Goal: Information Seeking & Learning: Find specific fact

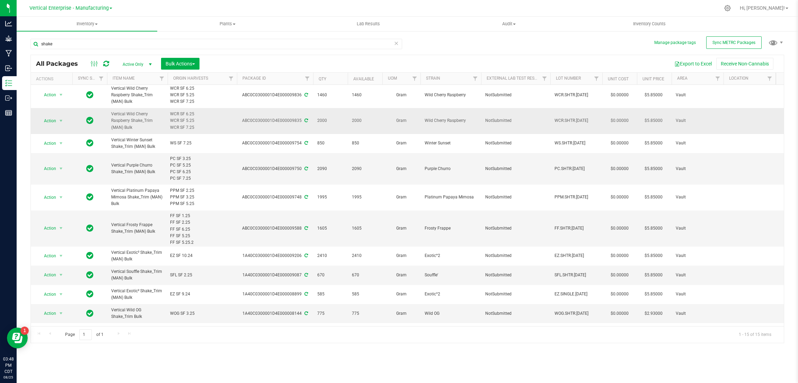
scroll to position [104, 0]
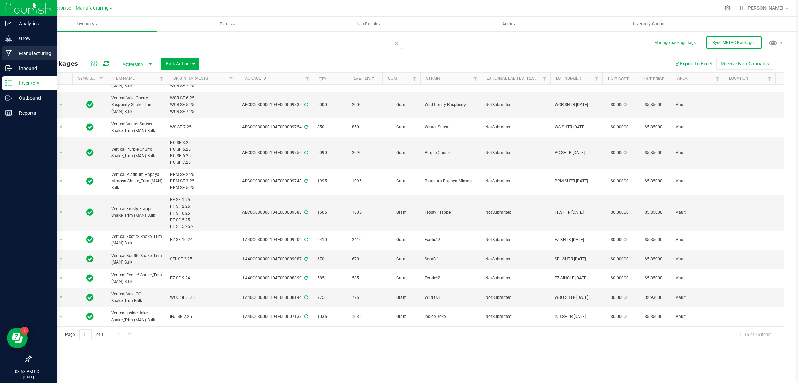
drag, startPoint x: 84, startPoint y: 43, endPoint x: 16, endPoint y: 56, distance: 70.0
click at [16, 56] on div "Analytics Grow Manufacturing Inbound Inventory Outbound Reports 03:53 PM CDT [D…" at bounding box center [399, 191] width 798 height 383
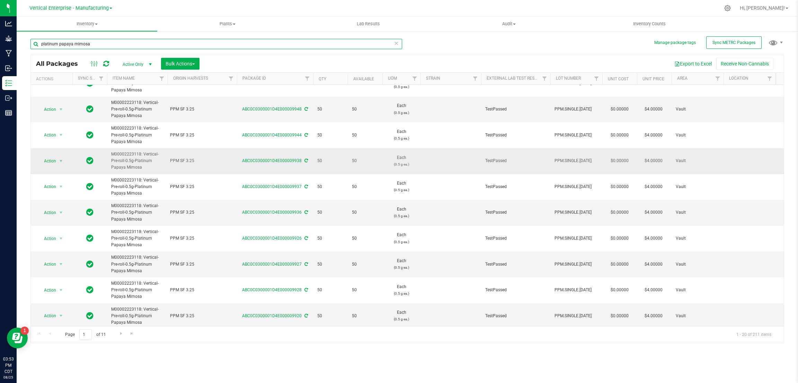
scroll to position [284, 0]
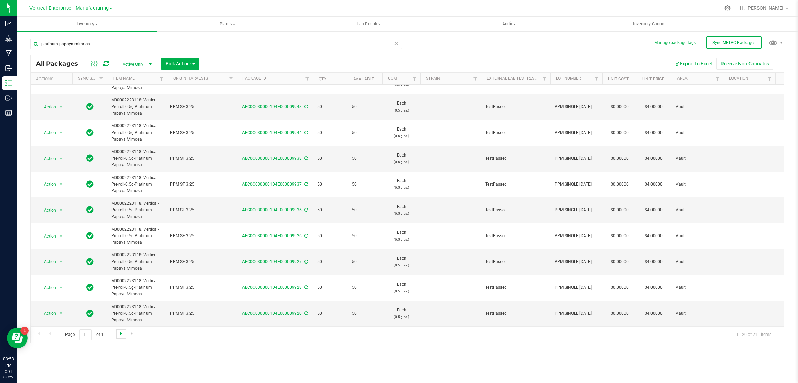
click at [120, 335] on span "Go to the next page" at bounding box center [122, 334] width 6 height 6
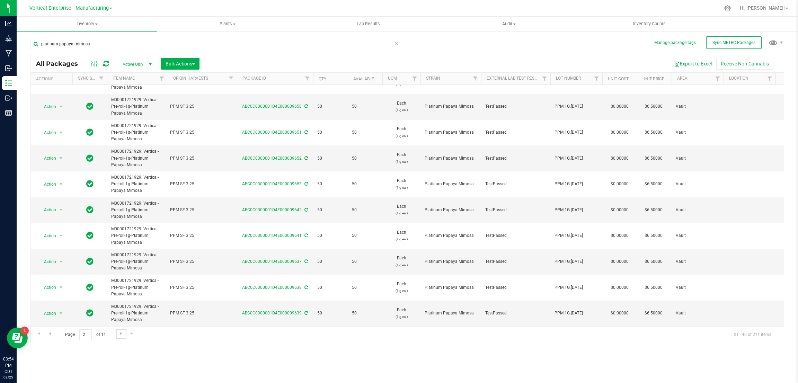
scroll to position [294, 0]
click at [119, 332] on span "Go to the next page" at bounding box center [122, 334] width 6 height 6
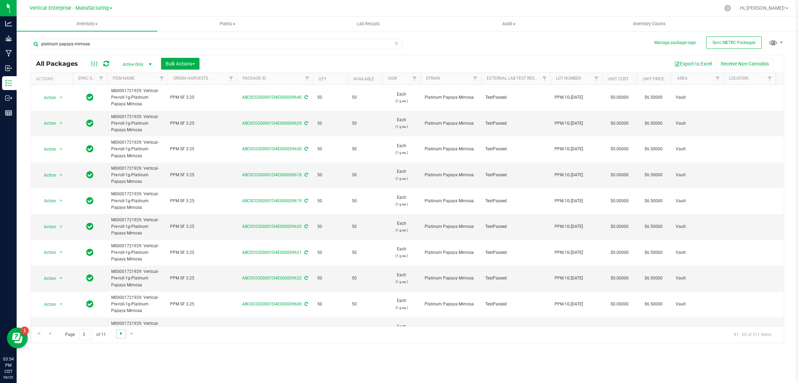
click at [119, 333] on span "Go to the next page" at bounding box center [122, 334] width 6 height 6
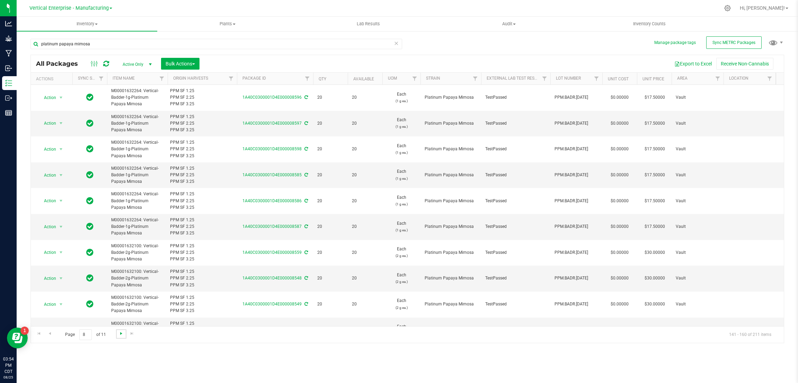
click at [119, 333] on span "Go to the next page" at bounding box center [122, 334] width 6 height 6
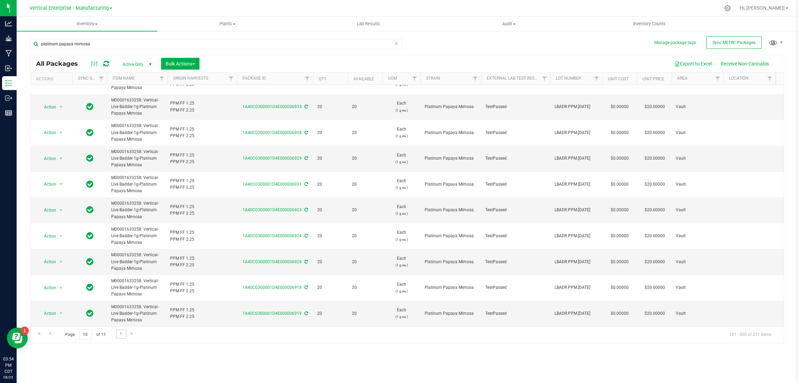
scroll to position [284, 0]
click at [119, 331] on span "Go to the next page" at bounding box center [122, 334] width 6 height 6
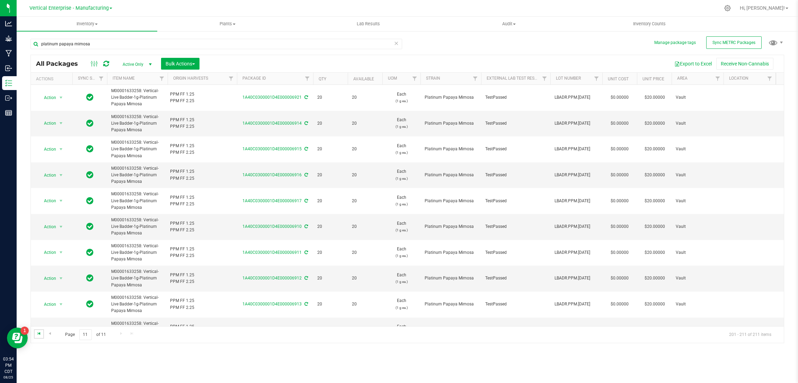
click at [40, 334] on span "Go to the first page" at bounding box center [39, 334] width 6 height 6
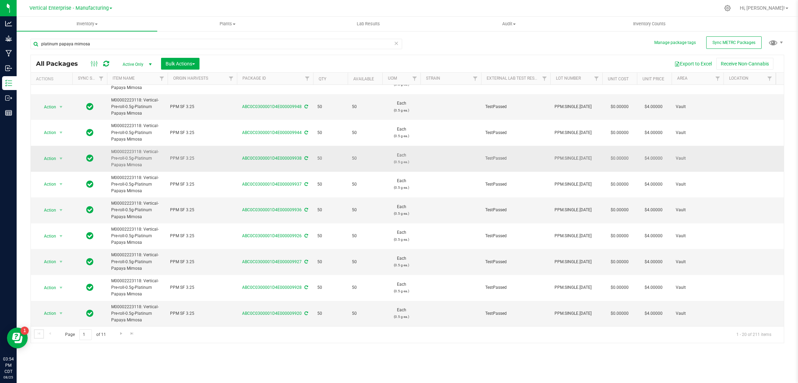
scroll to position [284, 0]
click at [122, 335] on span "Go to the next page" at bounding box center [122, 334] width 6 height 6
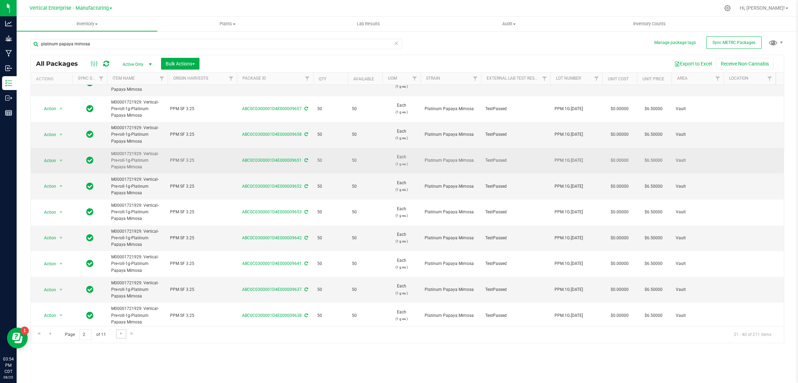
scroll to position [294, 0]
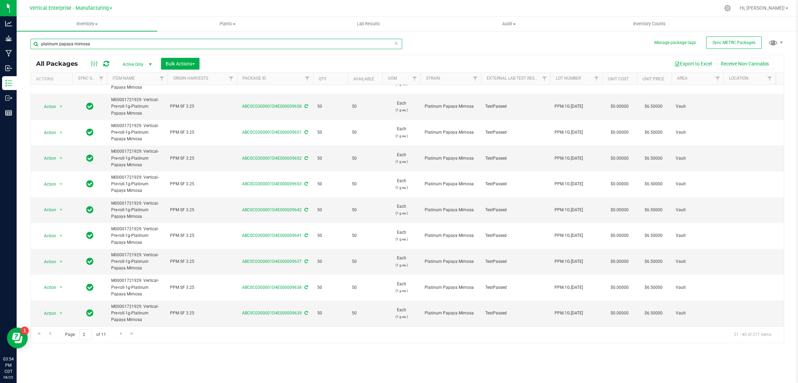
click at [133, 47] on input "platinum papaya mimosa" at bounding box center [216, 44] width 372 height 10
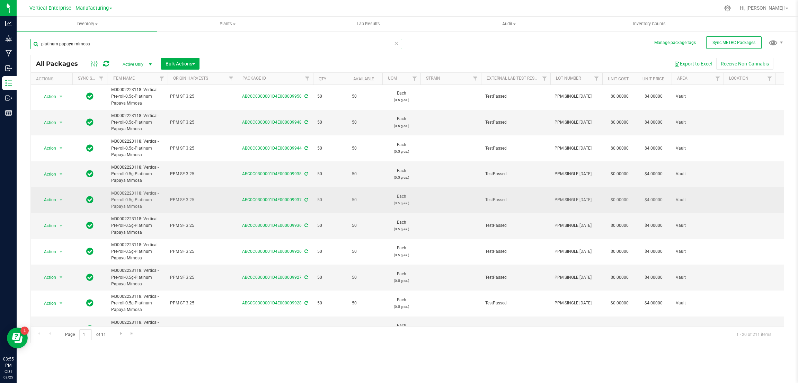
scroll to position [284, 0]
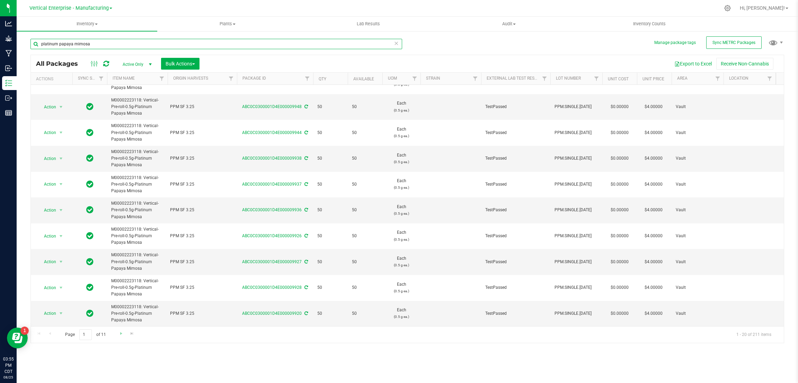
type input "platinum papaya mimosa"
click at [118, 331] on link "Go to the next page" at bounding box center [121, 334] width 10 height 9
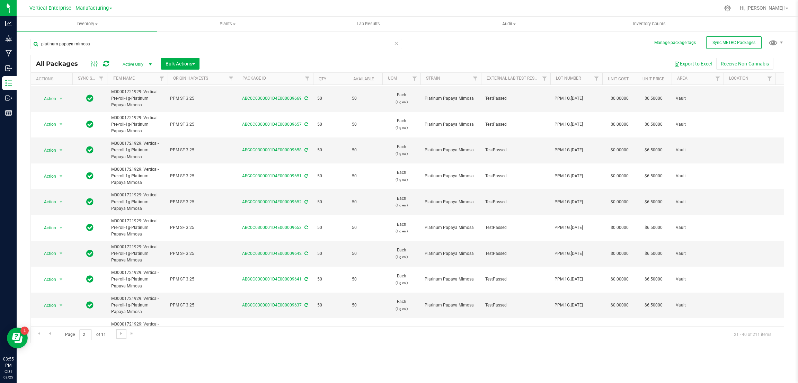
scroll to position [294, 0]
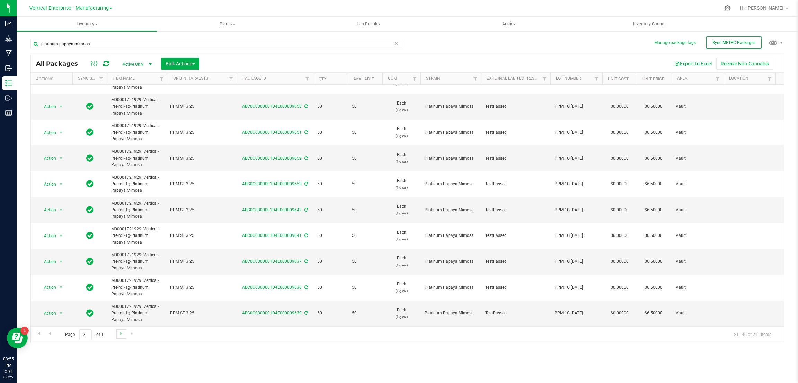
click at [117, 335] on link "Go to the next page" at bounding box center [121, 334] width 10 height 9
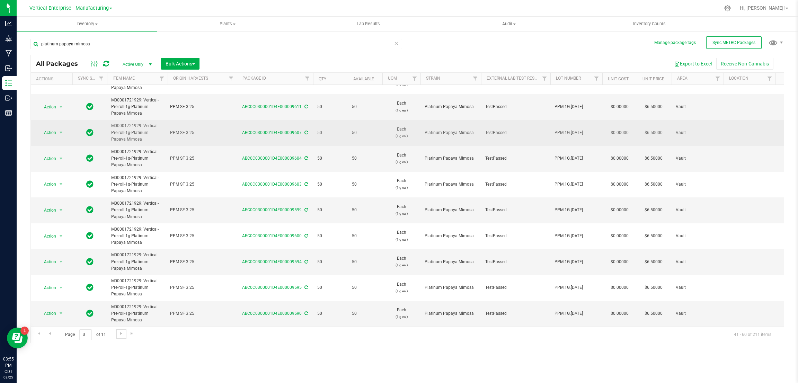
scroll to position [284, 0]
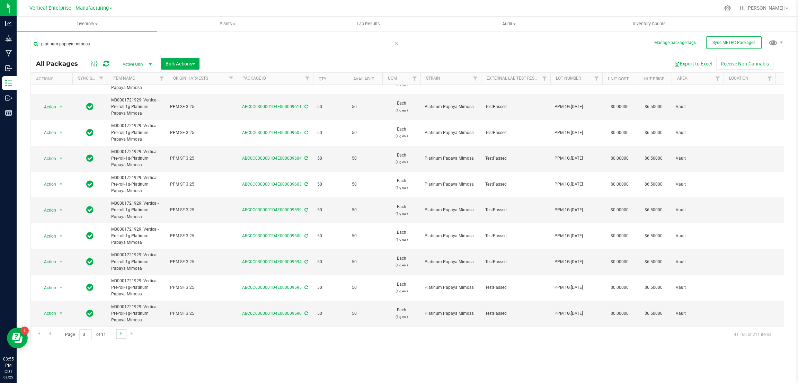
click at [117, 334] on link "Go to the next page" at bounding box center [121, 334] width 10 height 9
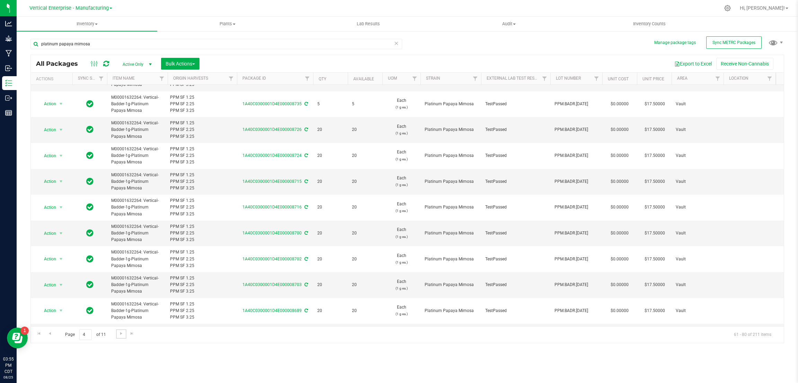
scroll to position [284, 0]
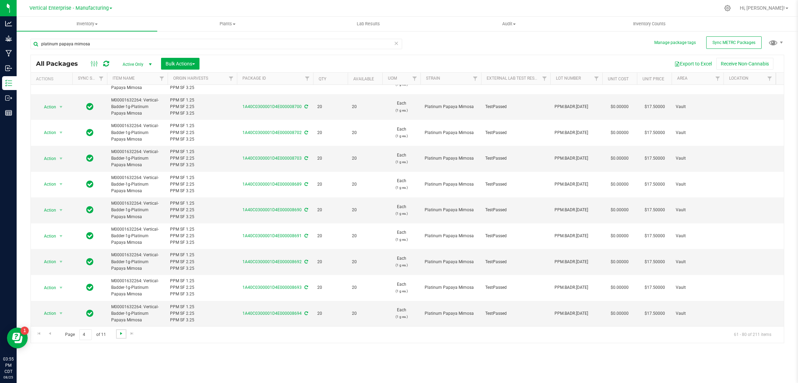
click at [121, 335] on span "Go to the next page" at bounding box center [122, 334] width 6 height 6
click at [121, 337] on link "Go to the next page" at bounding box center [121, 334] width 10 height 9
click at [117, 335] on link "Go to the next page" at bounding box center [121, 334] width 10 height 9
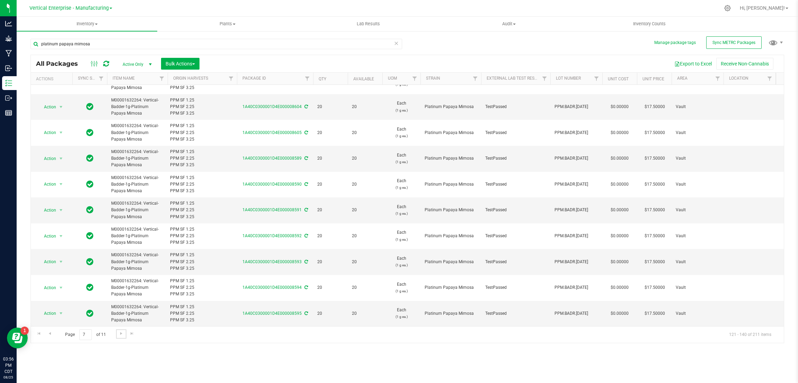
scroll to position [284, 0]
click at [119, 334] on span "Go to the next page" at bounding box center [122, 334] width 6 height 6
click at [120, 331] on span "Go to the next page" at bounding box center [122, 334] width 6 height 6
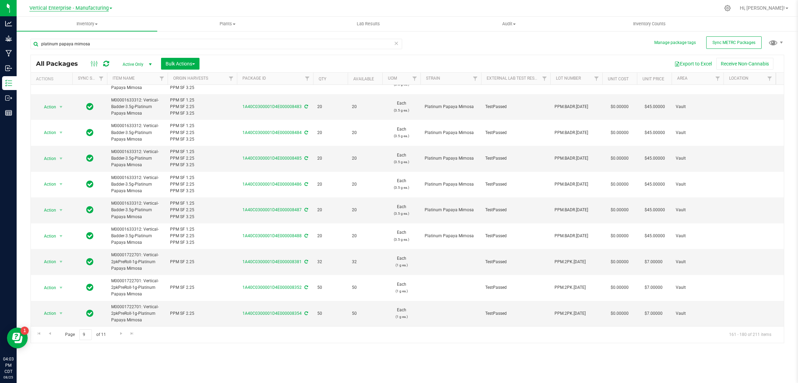
click at [105, 9] on span "Vertical Enterprise - Manufacturing" at bounding box center [68, 8] width 79 height 6
click at [87, 24] on link "Vertical Enterprise - Cultivation" at bounding box center [70, 24] width 101 height 9
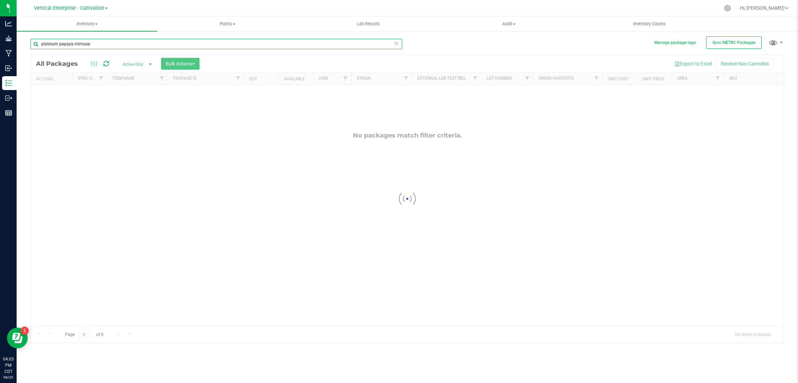
click at [97, 46] on input "platinum papaya mimosa" at bounding box center [216, 44] width 372 height 10
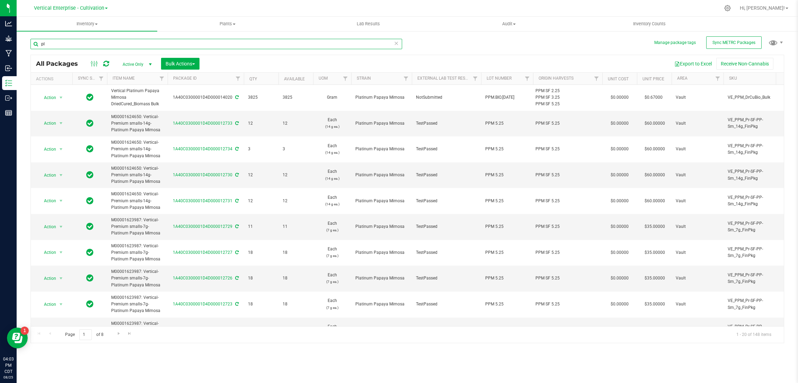
type input "p"
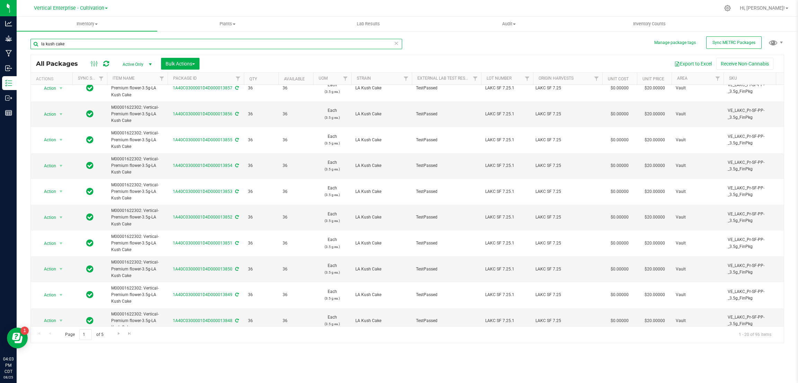
scroll to position [284, 0]
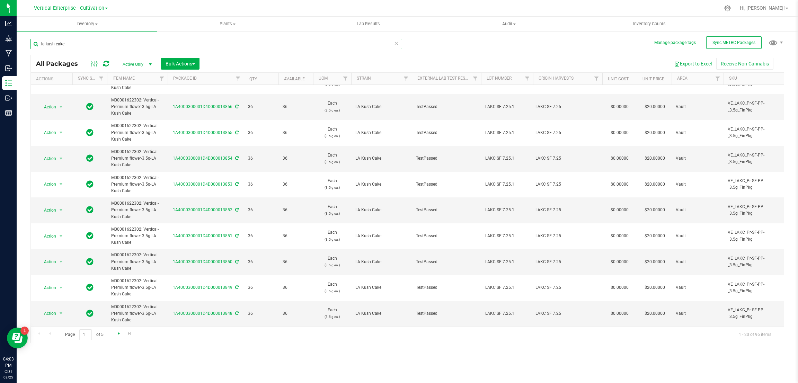
type input "la kush cake"
click at [117, 334] on span "Go to the next page" at bounding box center [119, 334] width 6 height 6
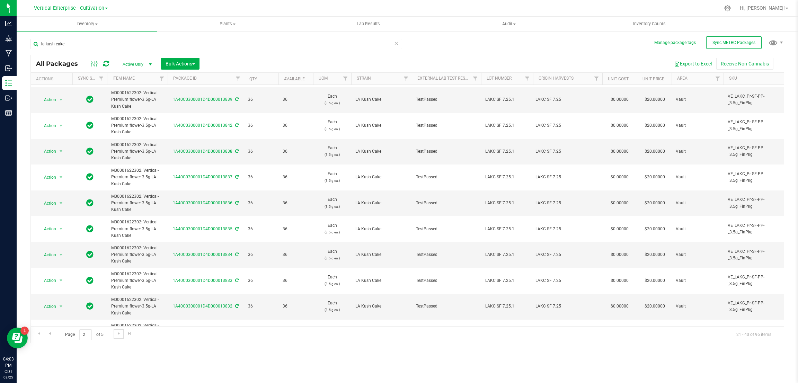
scroll to position [284, 0]
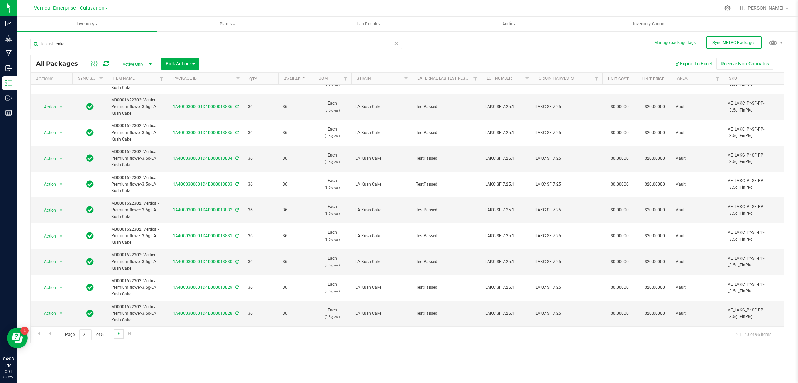
click at [116, 333] on span "Go to the next page" at bounding box center [119, 334] width 6 height 6
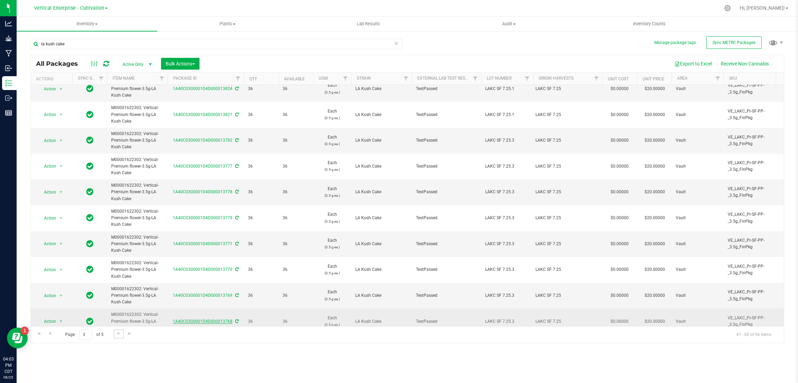
scroll to position [284, 0]
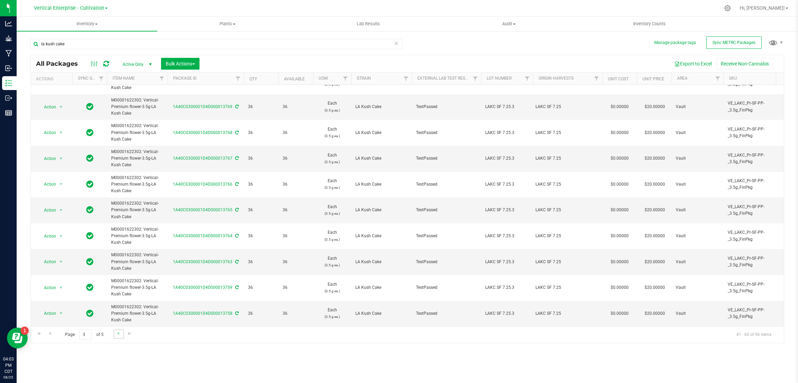
click at [115, 333] on link "Go to the next page" at bounding box center [119, 334] width 10 height 9
click at [116, 333] on span "Go to the next page" at bounding box center [119, 334] width 6 height 6
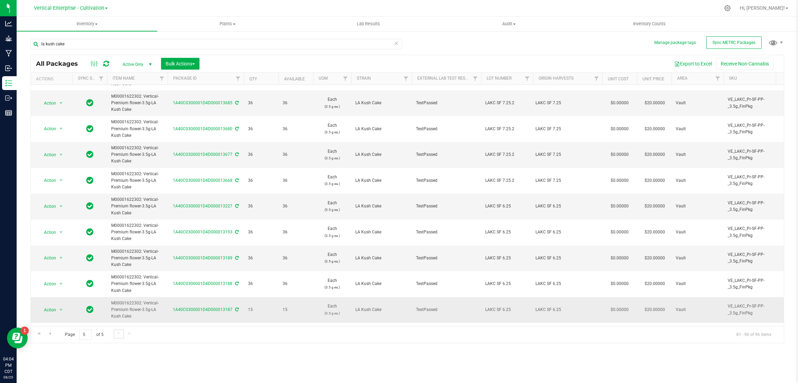
scroll to position [174, 0]
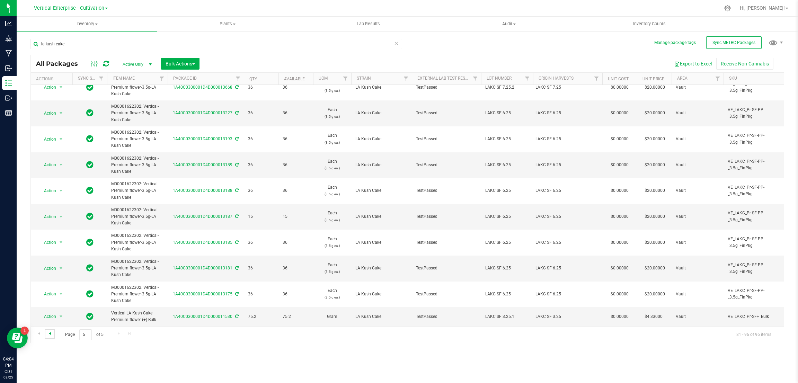
click at [52, 332] on span "Go to the previous page" at bounding box center [50, 334] width 6 height 6
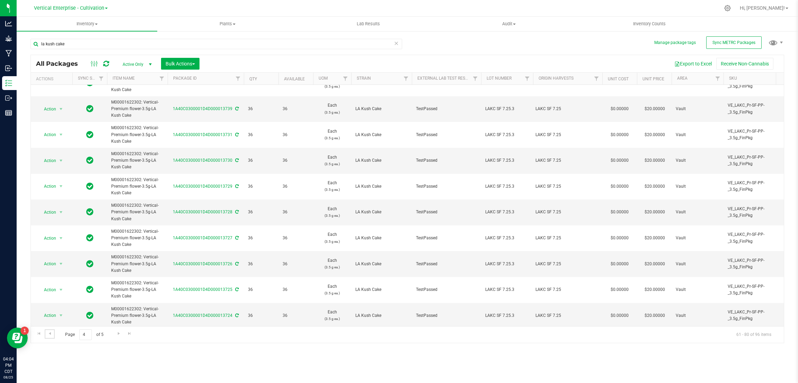
scroll to position [284, 0]
click at [46, 333] on link "Go to the previous page" at bounding box center [50, 334] width 10 height 9
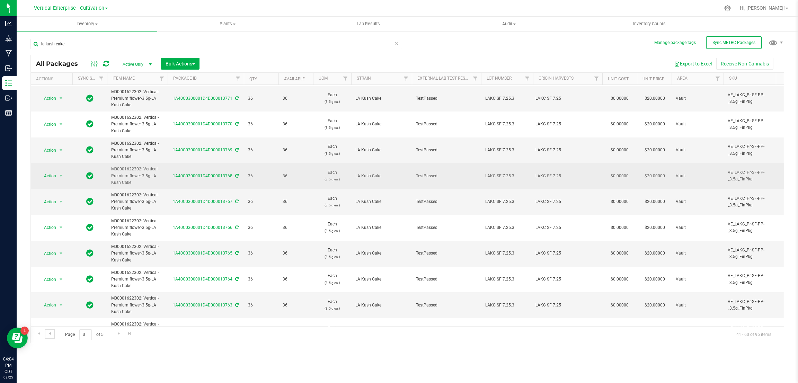
scroll to position [284, 0]
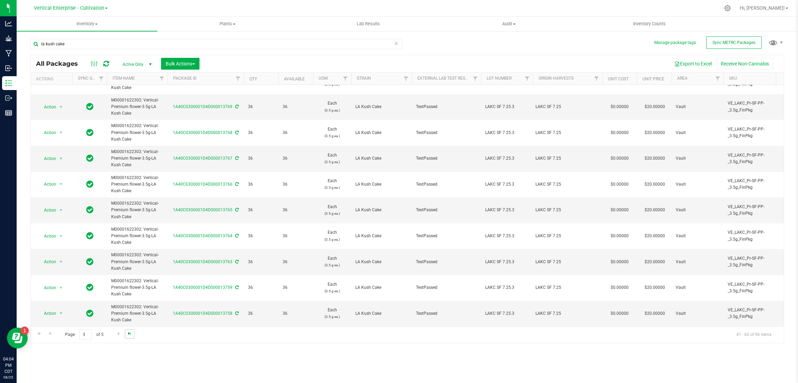
click at [128, 333] on span "Go to the last page" at bounding box center [130, 334] width 6 height 6
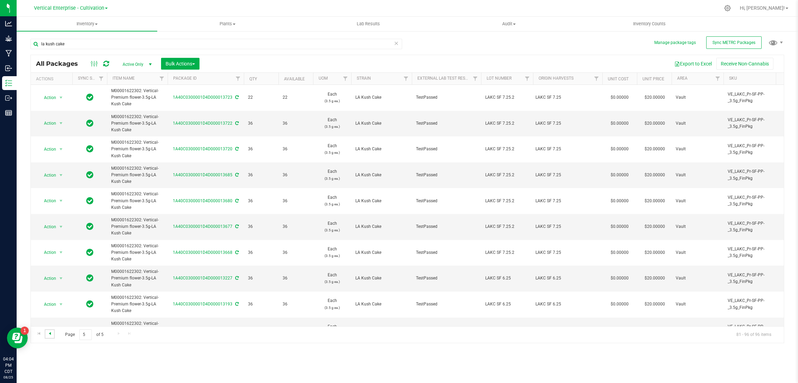
click at [49, 335] on span "Go to the previous page" at bounding box center [50, 334] width 6 height 6
click at [53, 332] on link "Go to the previous page" at bounding box center [50, 334] width 10 height 9
click at [51, 336] on span "Go to the previous page" at bounding box center [50, 334] width 6 height 6
